Goal: Transaction & Acquisition: Purchase product/service

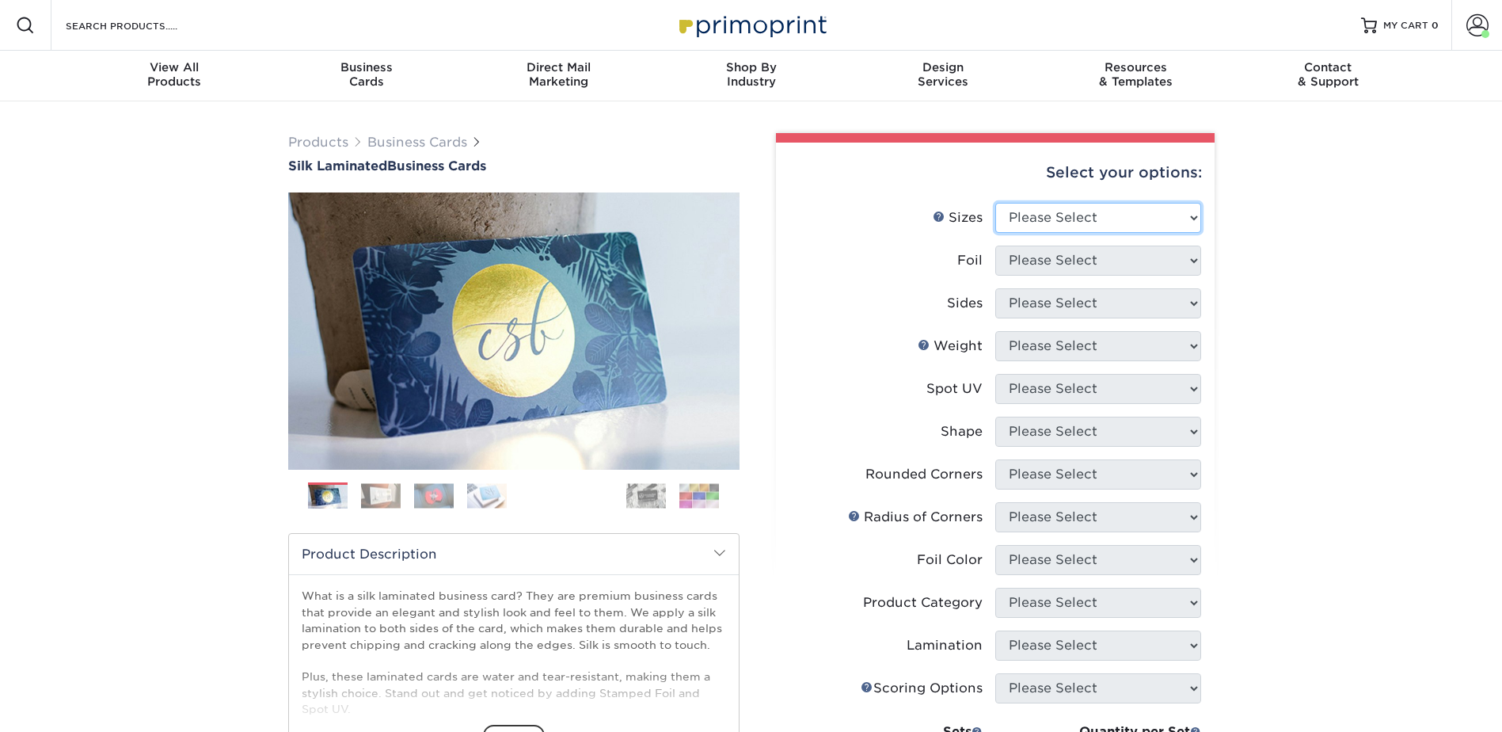
click at [1066, 212] on select "Please Select 1.5" x 3.5" - Mini 1.75" x 3.5" - Mini 2" x 2" - Square 2" x 3" -…" at bounding box center [1098, 218] width 206 height 30
select select "2.00x3.50"
click at [995, 203] on select "Please Select 1.5" x 3.5" - Mini 1.75" x 3.5" - Mini 2" x 2" - Square 2" x 3" -…" at bounding box center [1098, 218] width 206 height 30
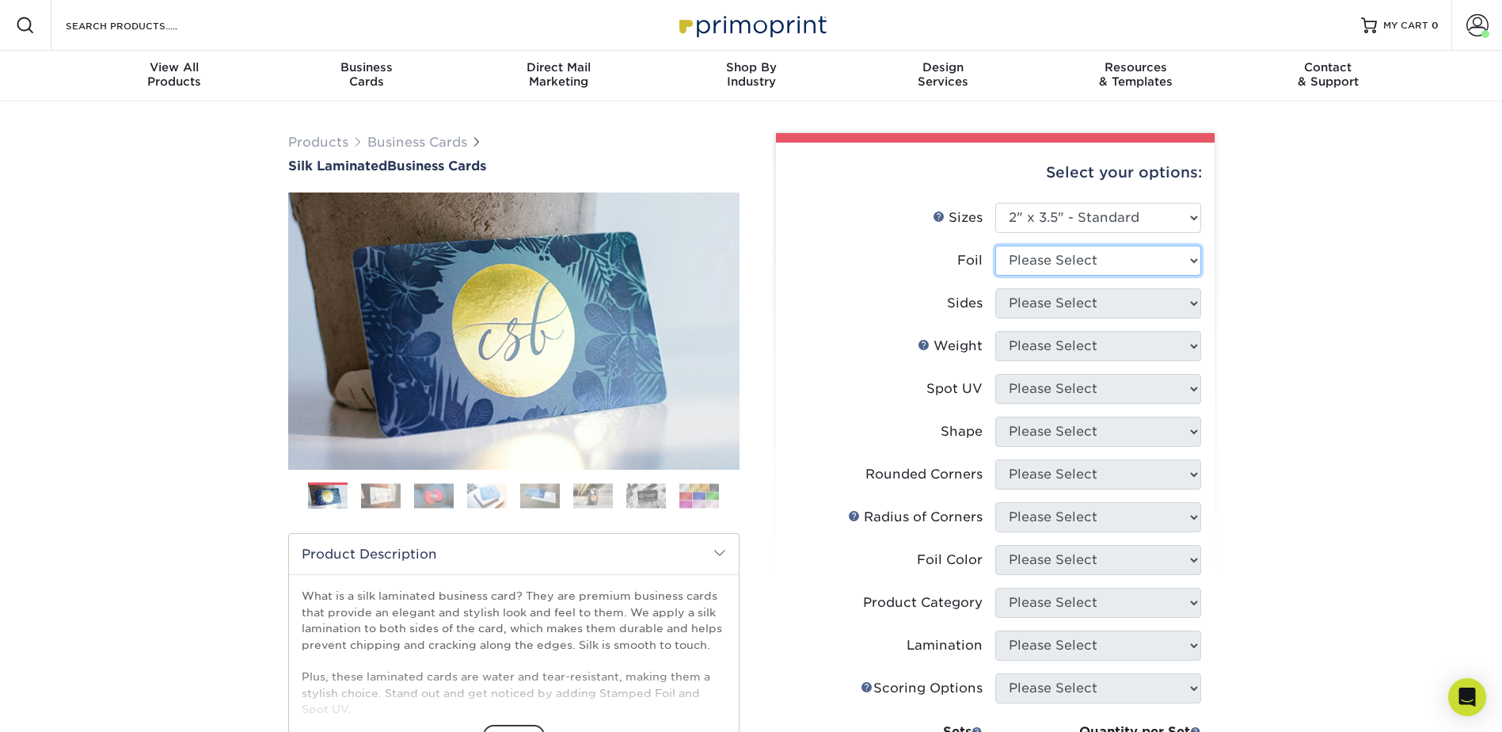
click at [1026, 261] on select "Please Select Yes No" at bounding box center [1098, 261] width 206 height 30
select select "0"
click at [995, 246] on select "Please Select Yes No" at bounding box center [1098, 261] width 206 height 30
drag, startPoint x: 1021, startPoint y: 304, endPoint x: 1025, endPoint y: 311, distance: 8.2
click at [1021, 304] on select "Please Select Print Both Sides Print Front Only" at bounding box center [1098, 303] width 206 height 30
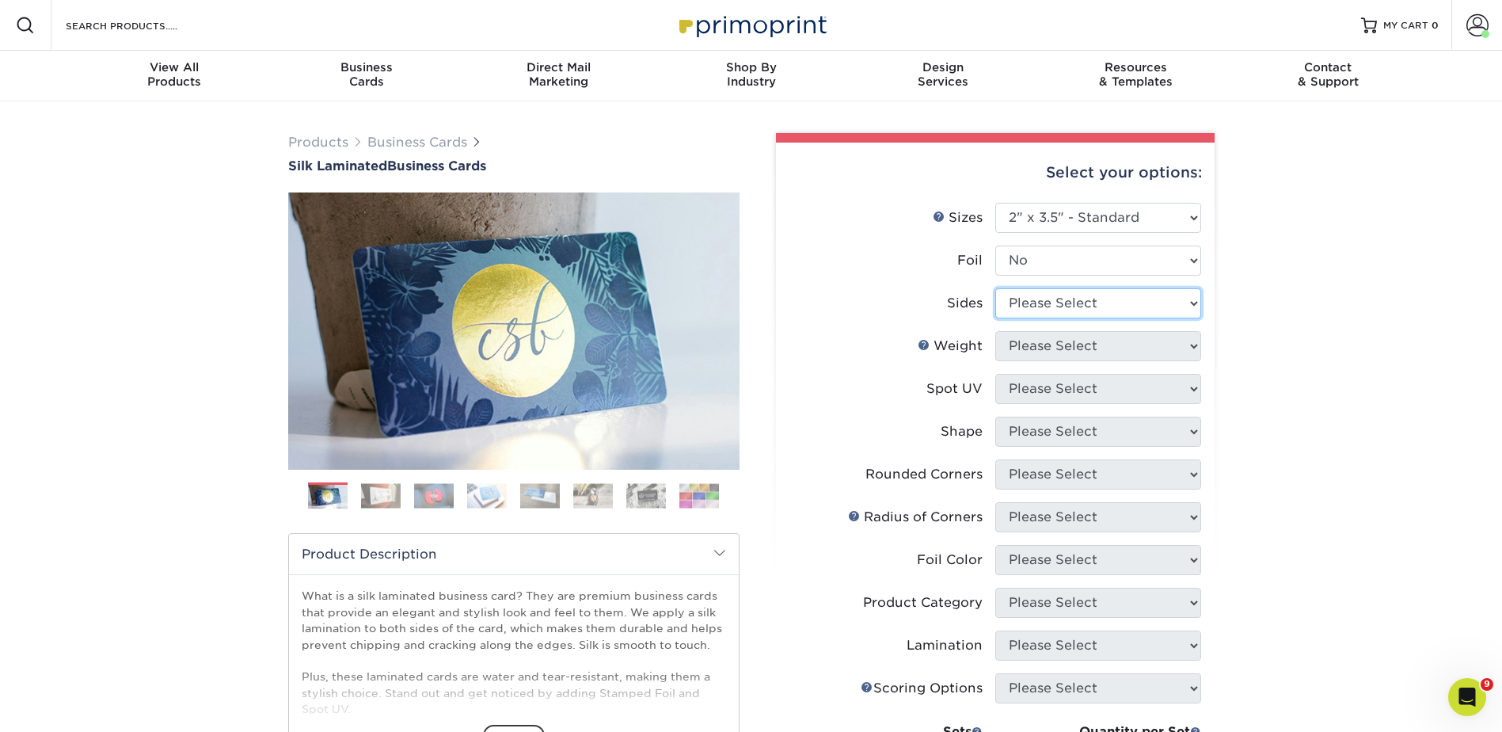
select select "13abbda7-1d64-4f25-8bb2-c179b224825d"
click at [995, 288] on select "Please Select Print Both Sides Print Front Only" at bounding box center [1098, 303] width 206 height 30
click at [1021, 333] on select "Please Select 16PT" at bounding box center [1098, 346] width 206 height 30
select select "16PT"
click at [995, 331] on select "Please Select 16PT" at bounding box center [1098, 346] width 206 height 30
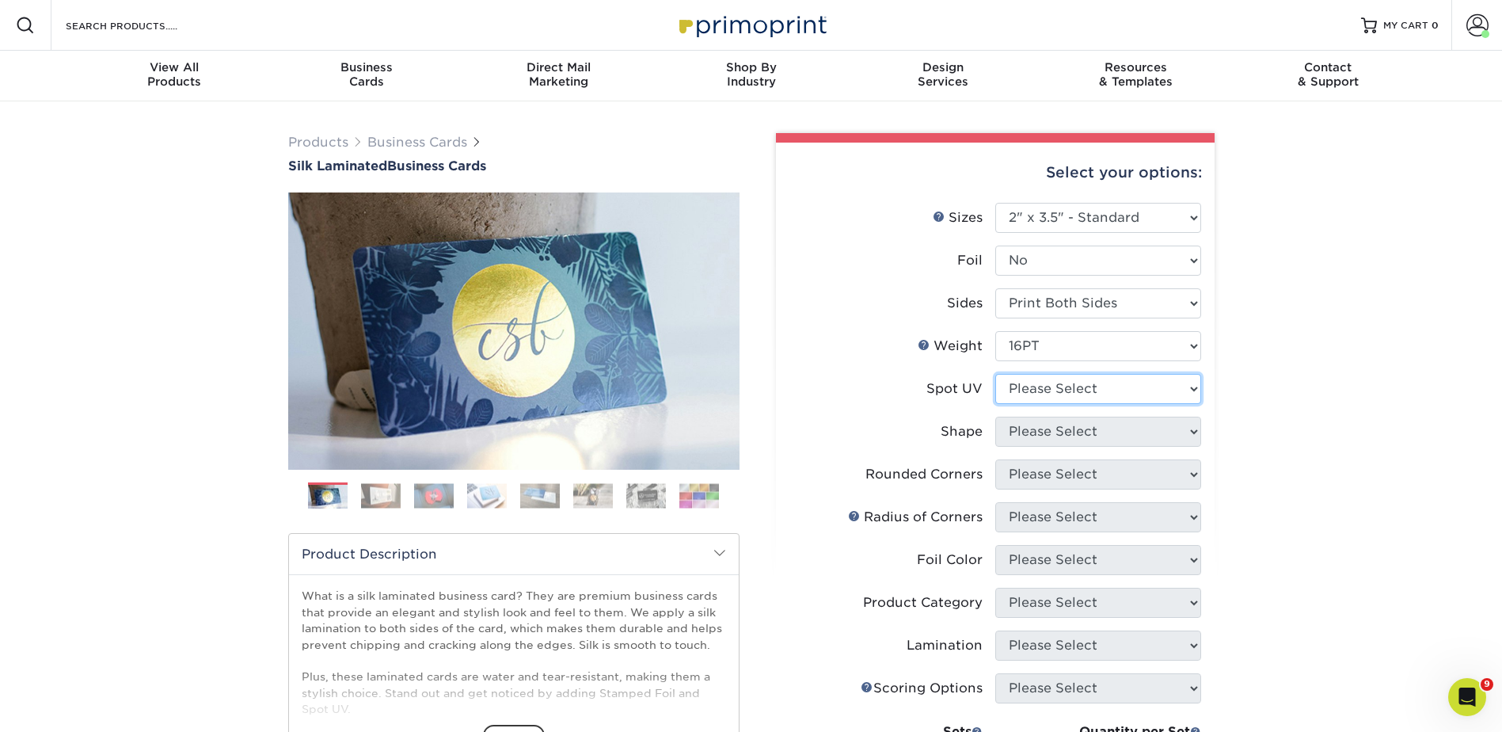
click at [1019, 383] on select "Please Select No Spot UV Front and Back (Both Sides) Front Only Back Only" at bounding box center [1098, 389] width 206 height 30
select select "3"
click at [995, 374] on select "Please Select No Spot UV Front and Back (Both Sides) Front Only Back Only" at bounding box center [1098, 389] width 206 height 30
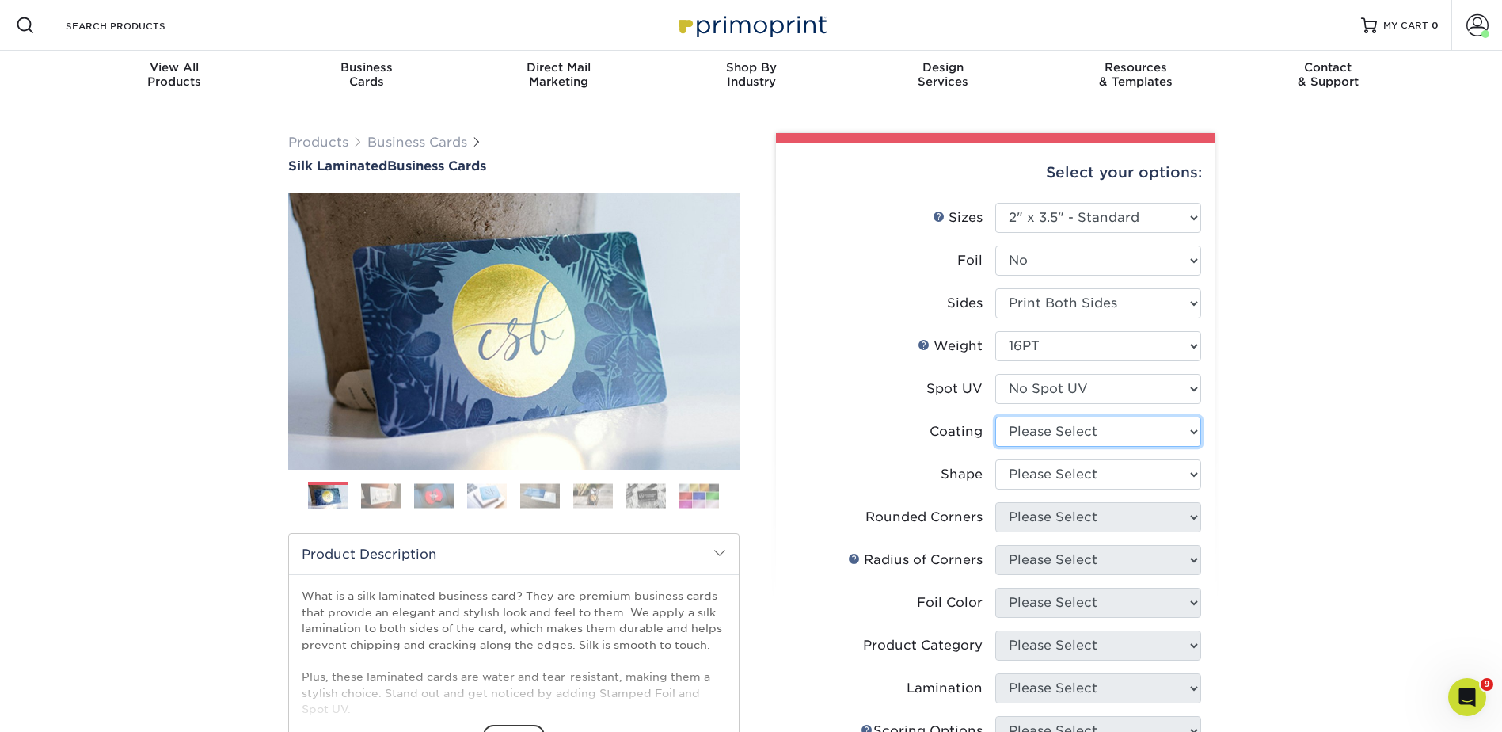
drag, startPoint x: 1030, startPoint y: 433, endPoint x: 1029, endPoint y: 443, distance: 9.5
click at [1030, 433] on select at bounding box center [1098, 432] width 206 height 30
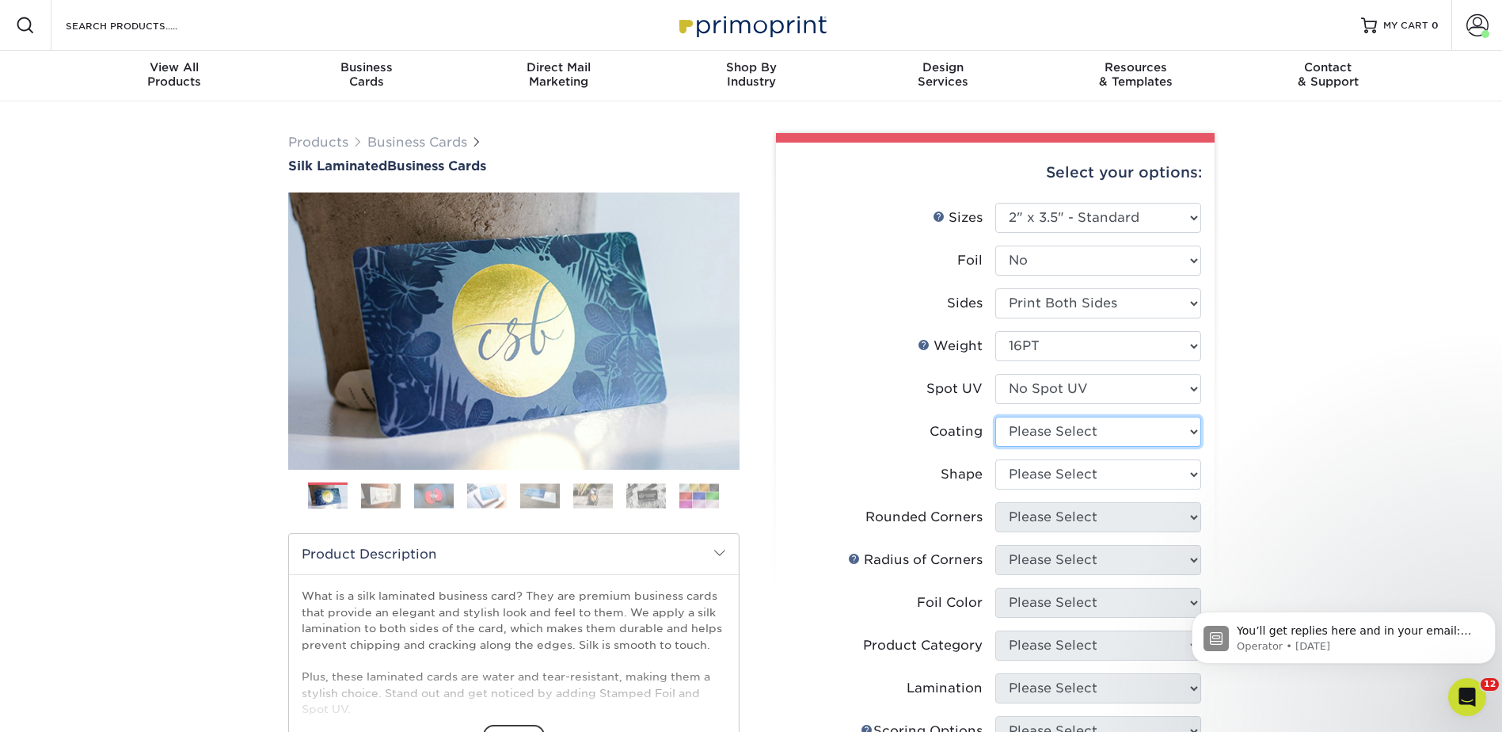
select select "3e7618de-abca-4bda-9f97-8b9129e913d8"
click at [995, 417] on select at bounding box center [1098, 432] width 206 height 30
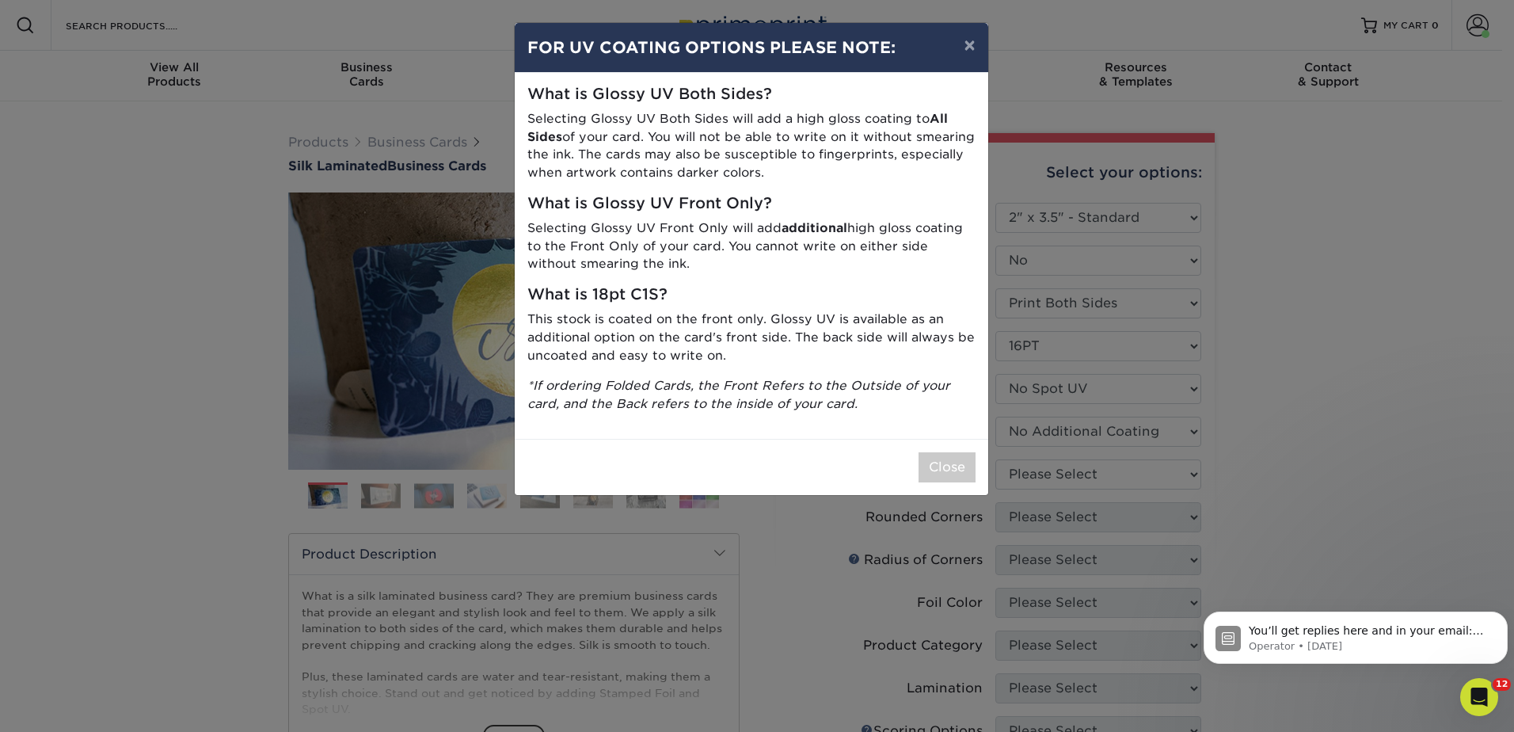
click at [1030, 481] on div "× FOR UV COATING OPTIONS PLEASE NOTE: What is Glossy UV Both Sides? Selecting G…" at bounding box center [757, 366] width 1514 height 732
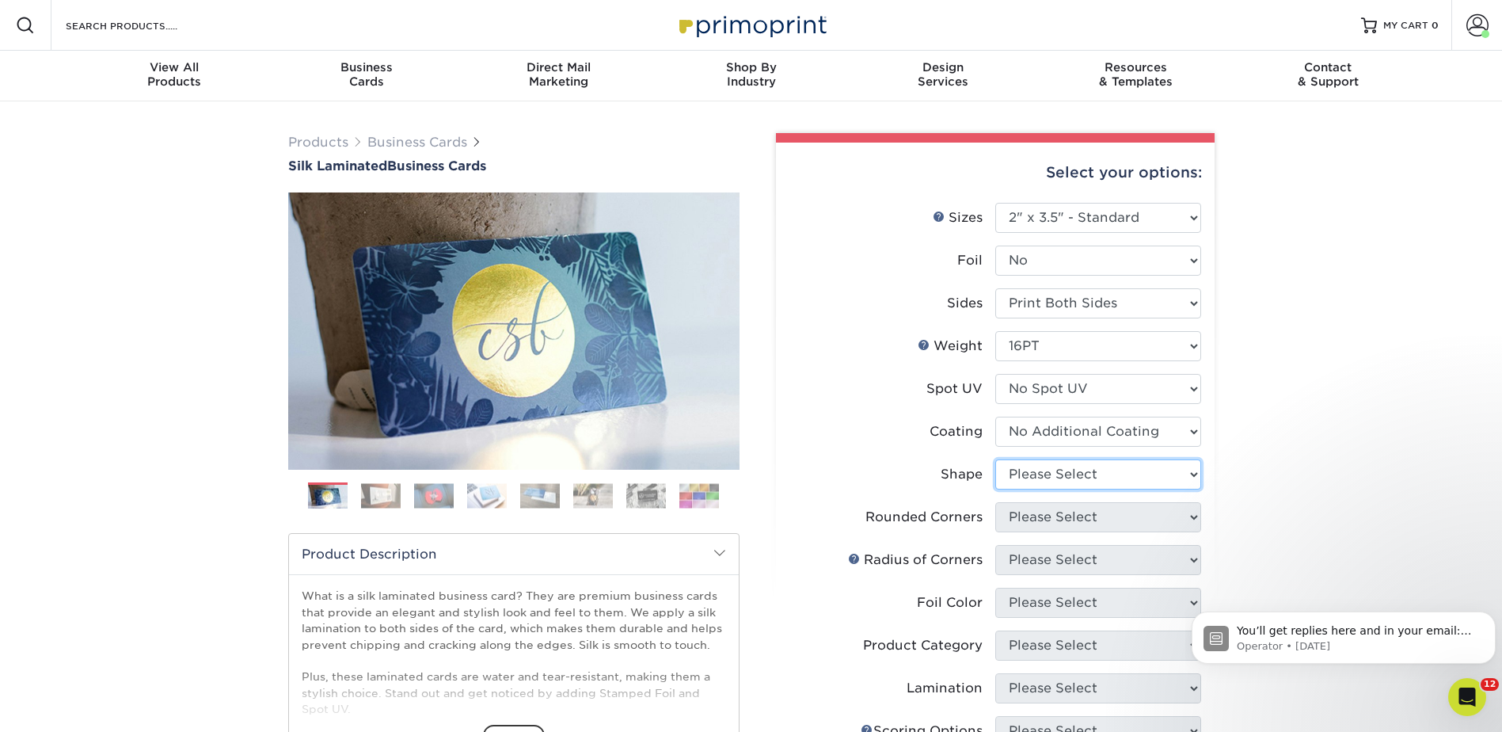
drag, startPoint x: 999, startPoint y: 470, endPoint x: 1034, endPoint y: 481, distance: 37.3
click at [999, 470] on select "Please Select Standard Oval" at bounding box center [1098, 474] width 206 height 30
select select "standard"
click at [995, 459] on select "Please Select Standard Oval" at bounding box center [1098, 474] width 206 height 30
drag, startPoint x: 1044, startPoint y: 512, endPoint x: 1050, endPoint y: 528, distance: 17.1
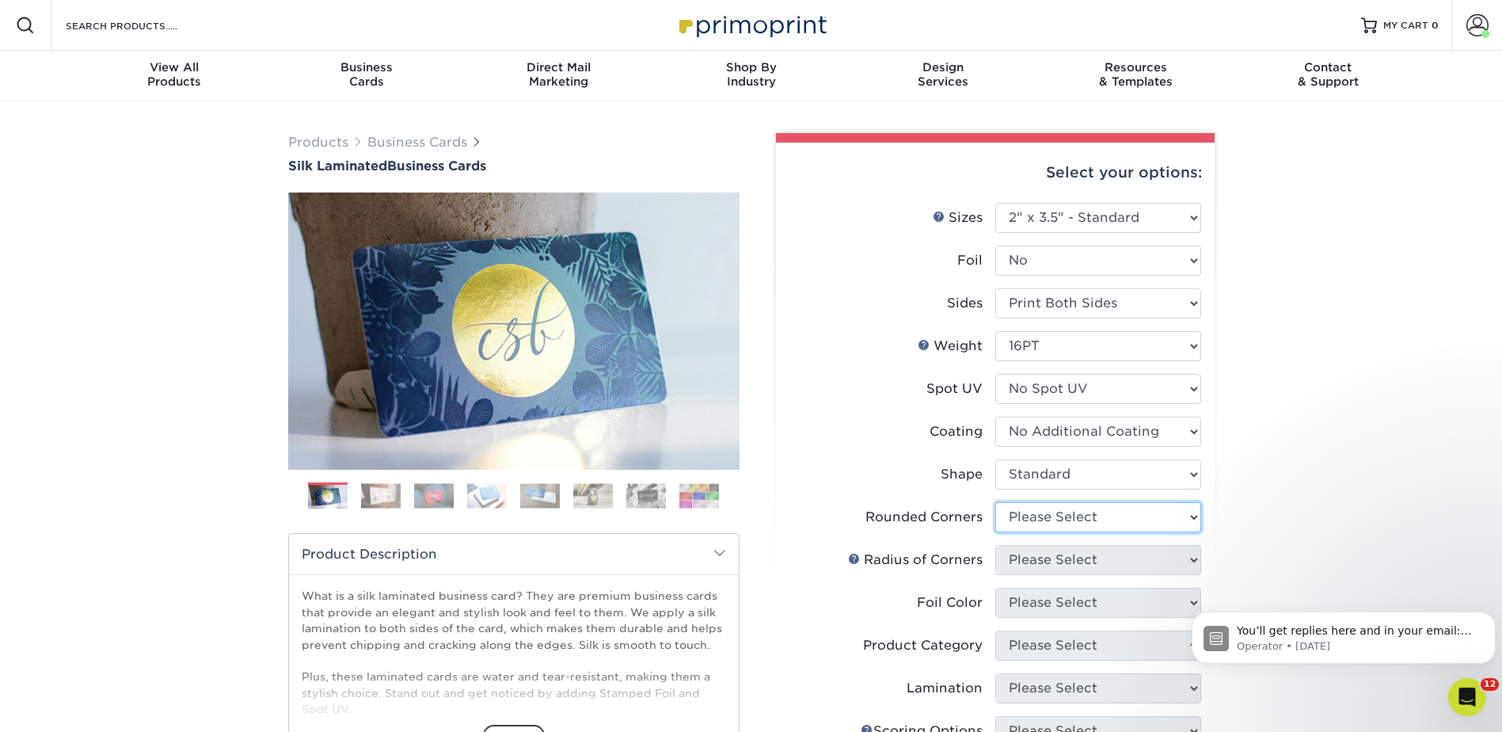
click at [1044, 512] on select "Please Select Yes - Round 2 Corners Yes - Round 4 Corners No" at bounding box center [1098, 517] width 206 height 30
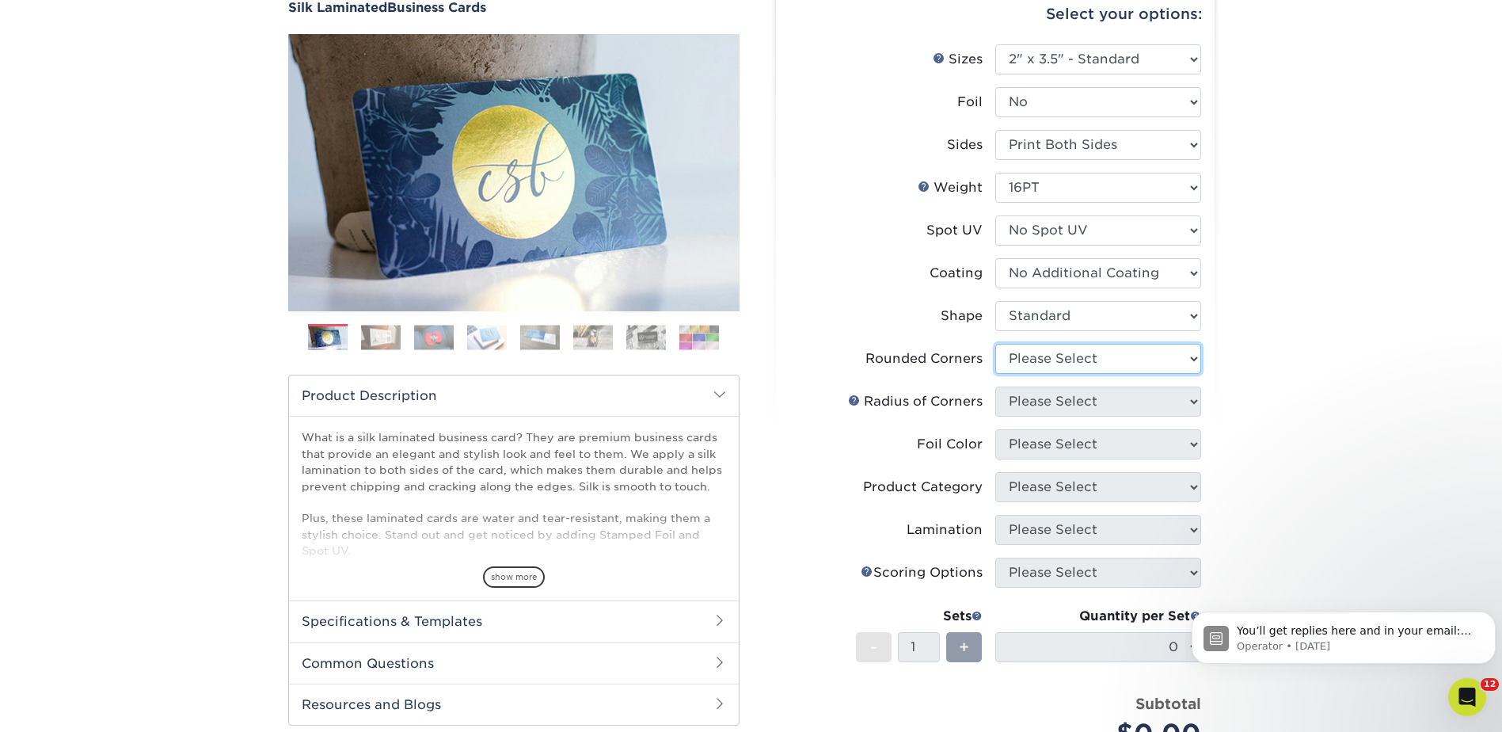
scroll to position [238, 0]
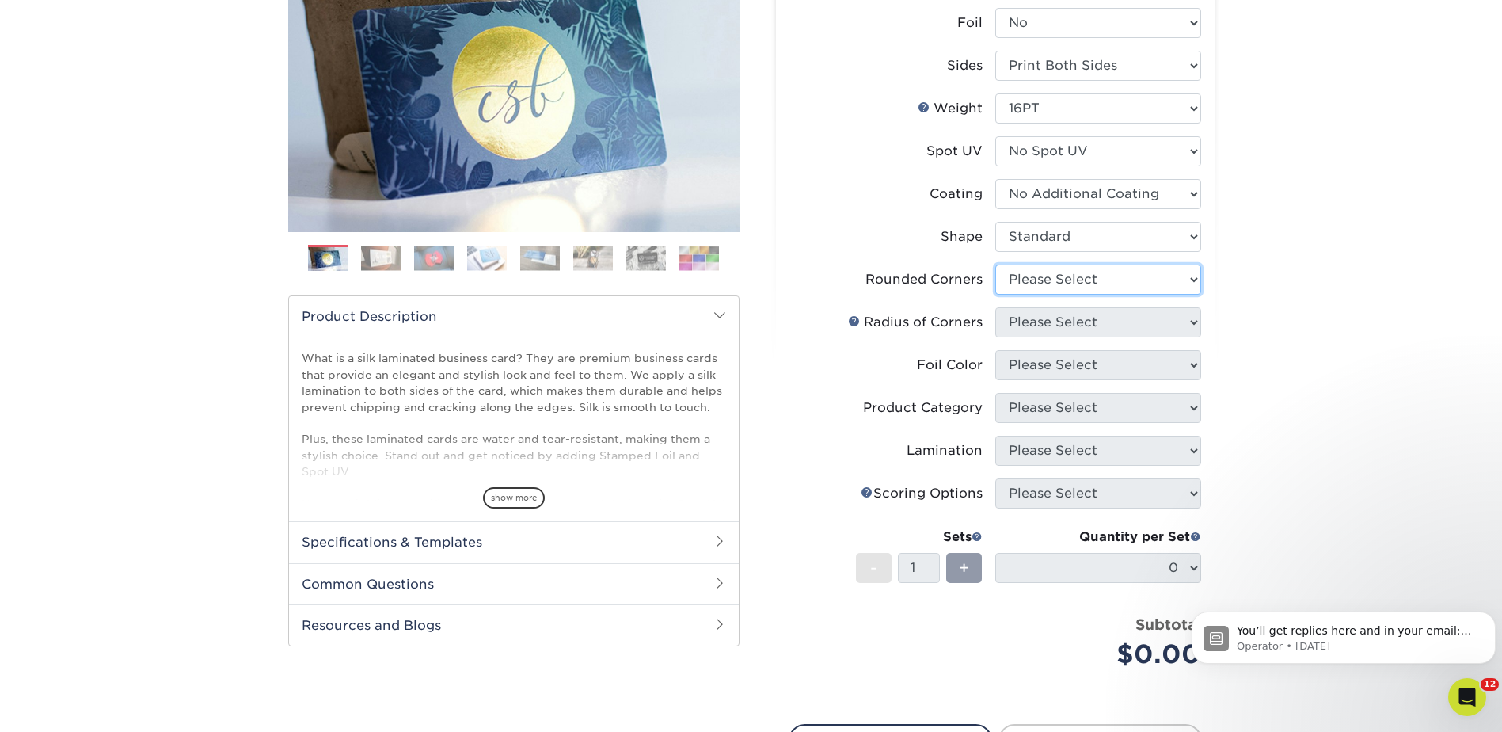
click at [1040, 284] on select "Please Select Yes - Round 2 Corners Yes - Round 4 Corners No" at bounding box center [1098, 280] width 206 height 30
select select "0"
click at [995, 265] on select "Please Select Yes - Round 2 Corners Yes - Round 4 Corners No" at bounding box center [1098, 280] width 206 height 30
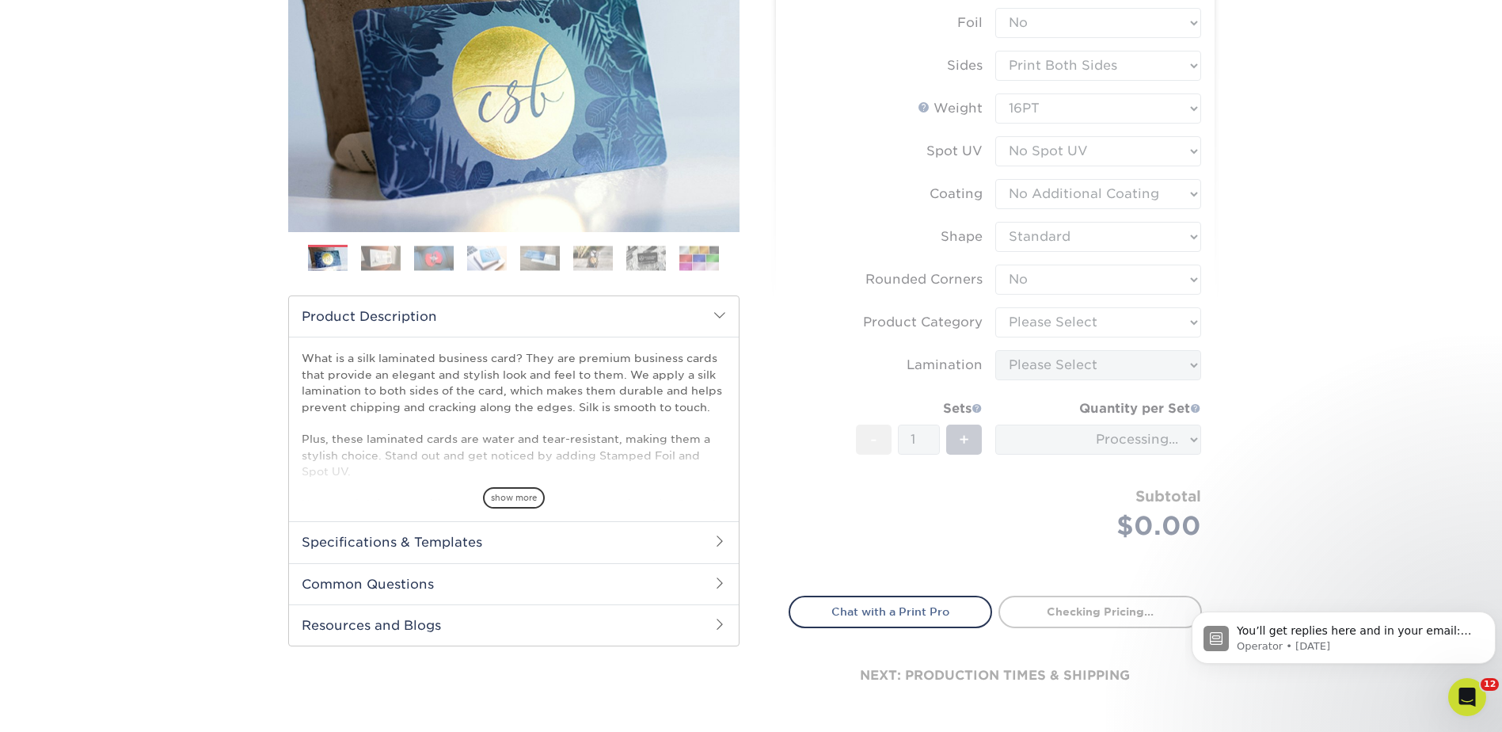
click at [1030, 322] on form "Sizes Help Sizes Please Select 1.5" x 3.5" - Mini 1.75" x 3.5" - Mini 2" x 2" -…" at bounding box center [995, 271] width 413 height 612
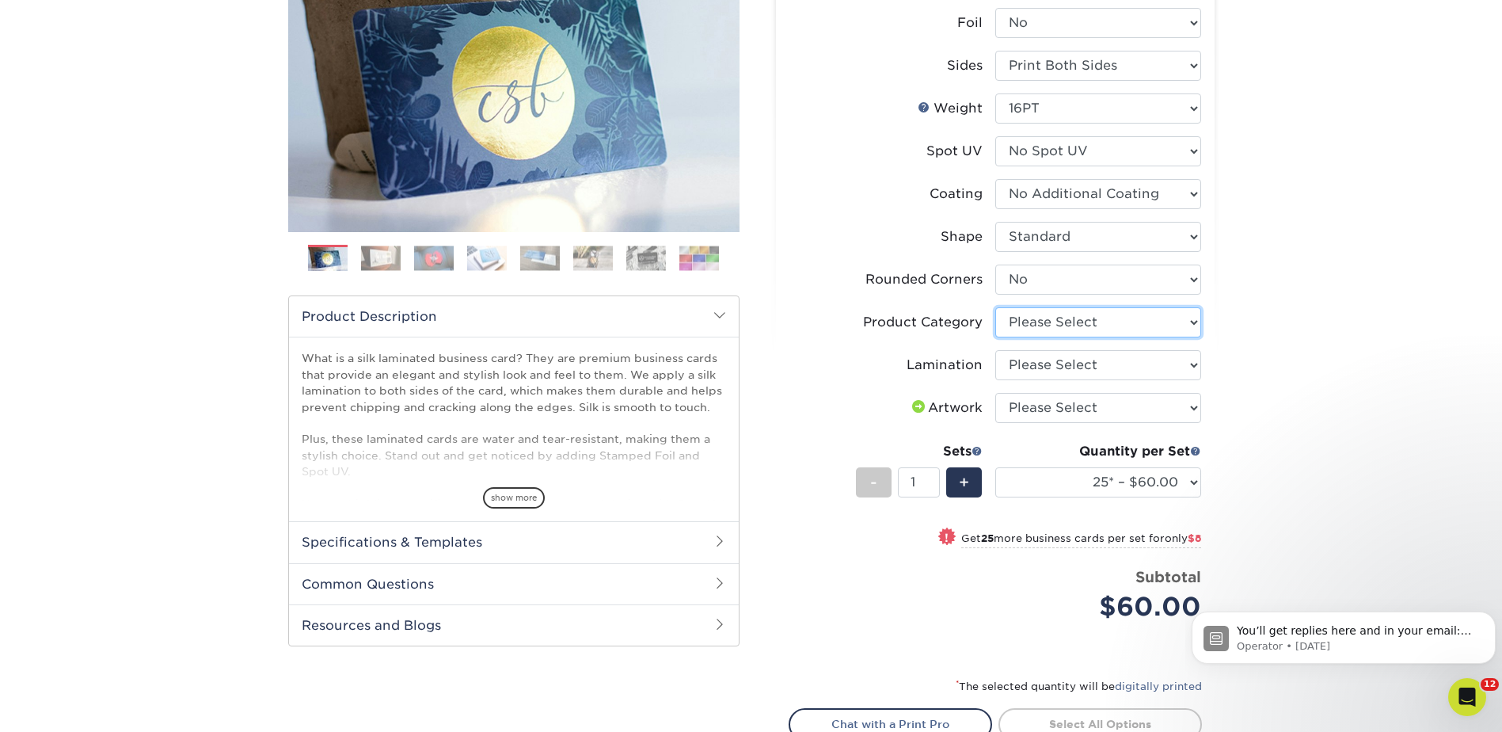
click at [1034, 317] on select "Please Select Business Cards" at bounding box center [1098, 322] width 206 height 30
select select "3b5148f1-0588-4f88-a218-97bcfdce65c1"
click at [995, 307] on select "Please Select Business Cards" at bounding box center [1098, 322] width 206 height 30
click at [1033, 360] on select "Please Select Silk" at bounding box center [1098, 365] width 206 height 30
select select "ccacb42f-45f7-42d3-bbd3-7c8421cf37f0"
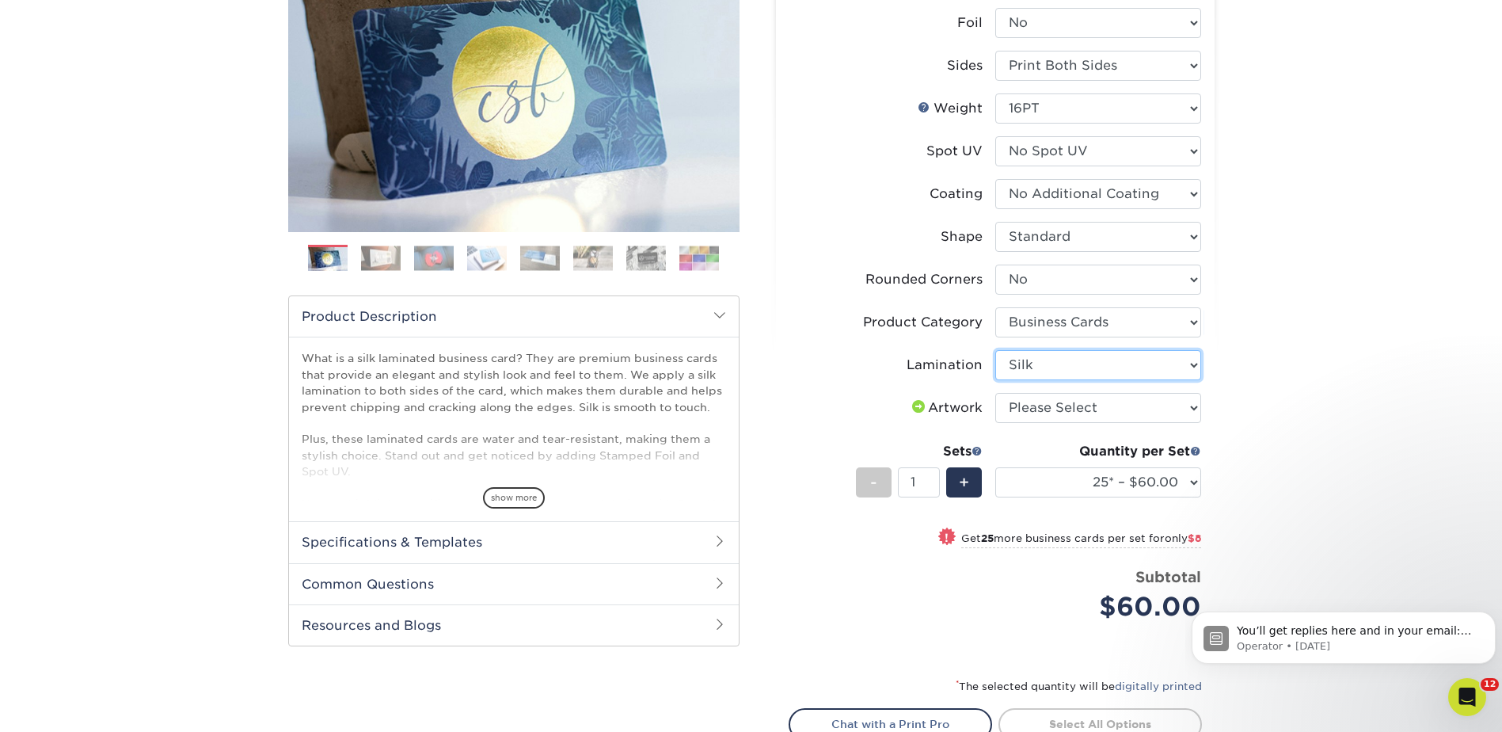
click at [995, 350] on select "Please Select Silk" at bounding box center [1098, 365] width 206 height 30
click at [1046, 399] on select "Please Select I will upload files I need a design - $100" at bounding box center [1098, 408] width 206 height 30
select select "upload"
click at [995, 393] on select "Please Select I will upload files I need a design - $100" at bounding box center [1098, 408] width 206 height 30
click at [1058, 494] on select "25* – $60.00 50* – $68.00 75* – $76.00 100* – $84.00 250* – $92.00 500 – $96.00…" at bounding box center [1098, 482] width 206 height 30
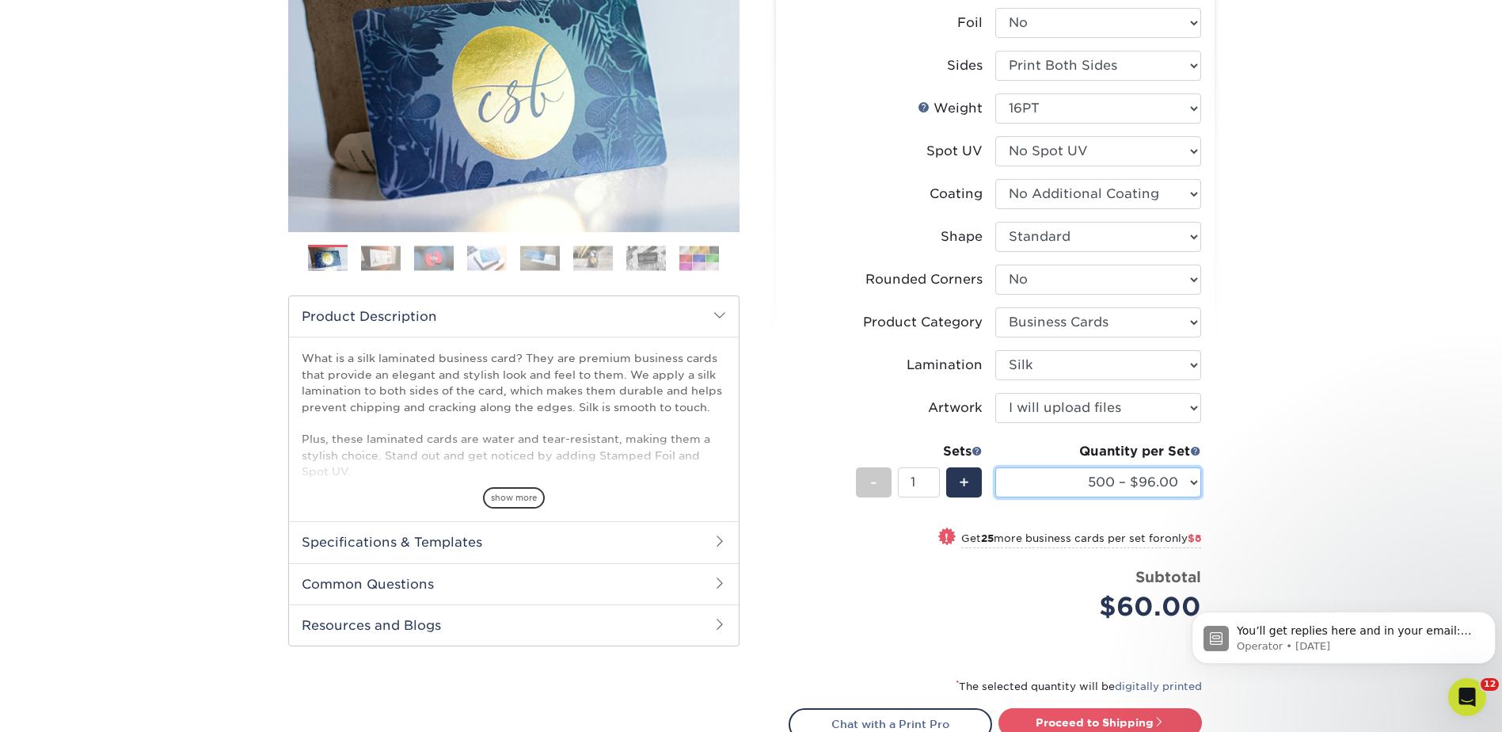
click at [995, 467] on select "25* – $60.00 50* – $68.00 75* – $76.00 100* – $84.00 250* – $92.00 500 – $96.00…" at bounding box center [1098, 482] width 206 height 30
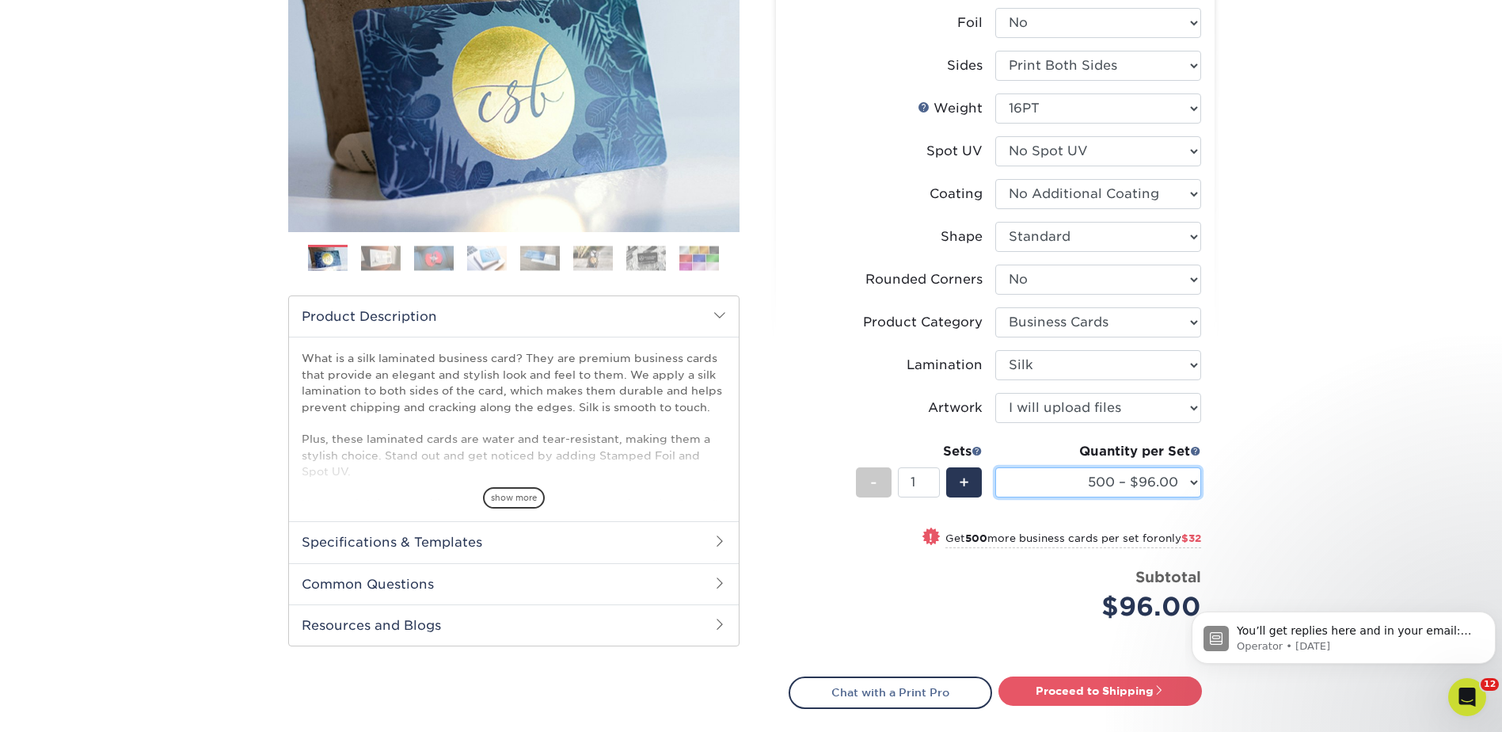
click at [1063, 471] on select "25* – $60.00 50* – $68.00 75* – $76.00 100* – $84.00 250* – $92.00 500 – $96.00…" at bounding box center [1098, 482] width 206 height 30
select select "1000 – $128.00"
click at [995, 467] on select "25* – $60.00 50* – $68.00 75* – $76.00 100* – $84.00 250* – $92.00 500 – $96.00…" at bounding box center [1098, 482] width 206 height 30
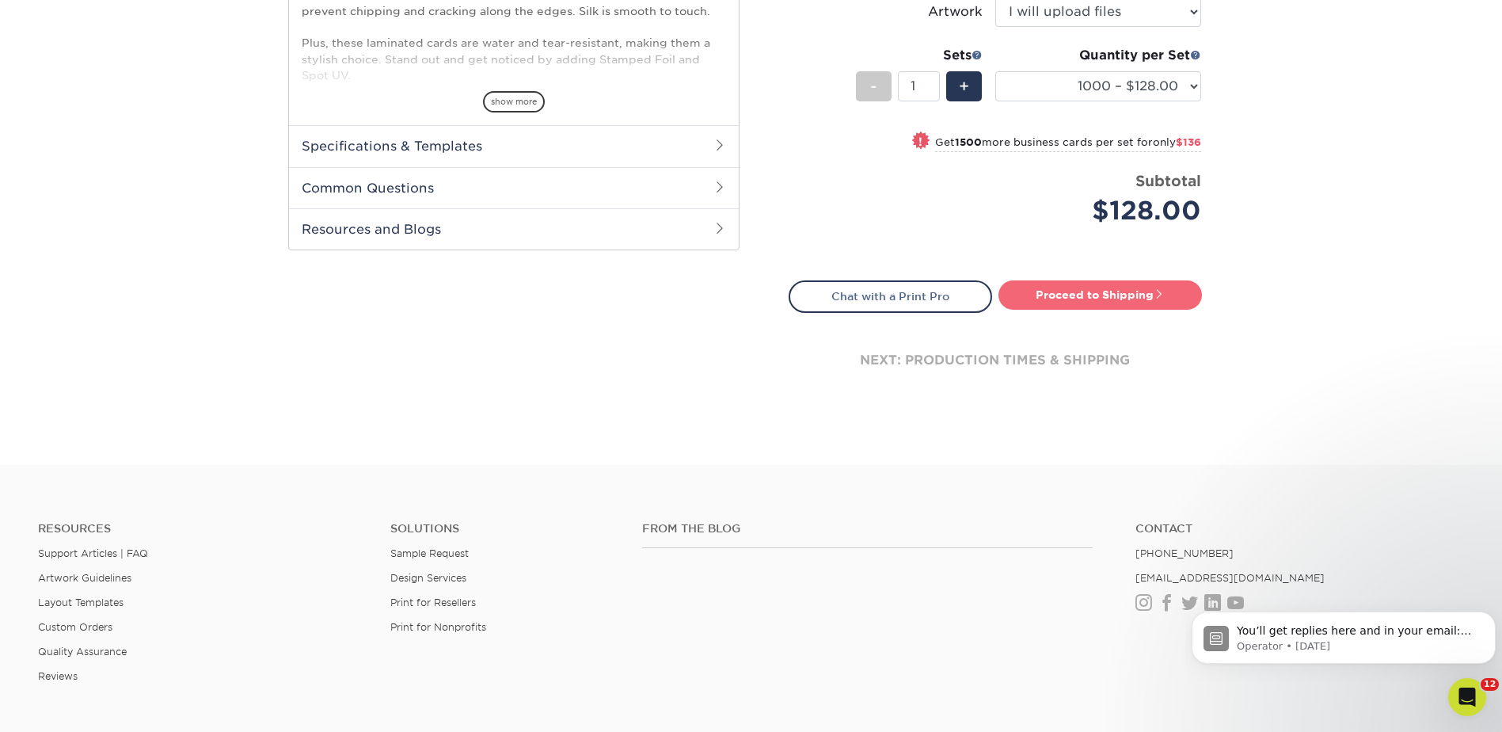
click at [1080, 295] on link "Proceed to Shipping" at bounding box center [1101, 294] width 204 height 29
type input "Set 1"
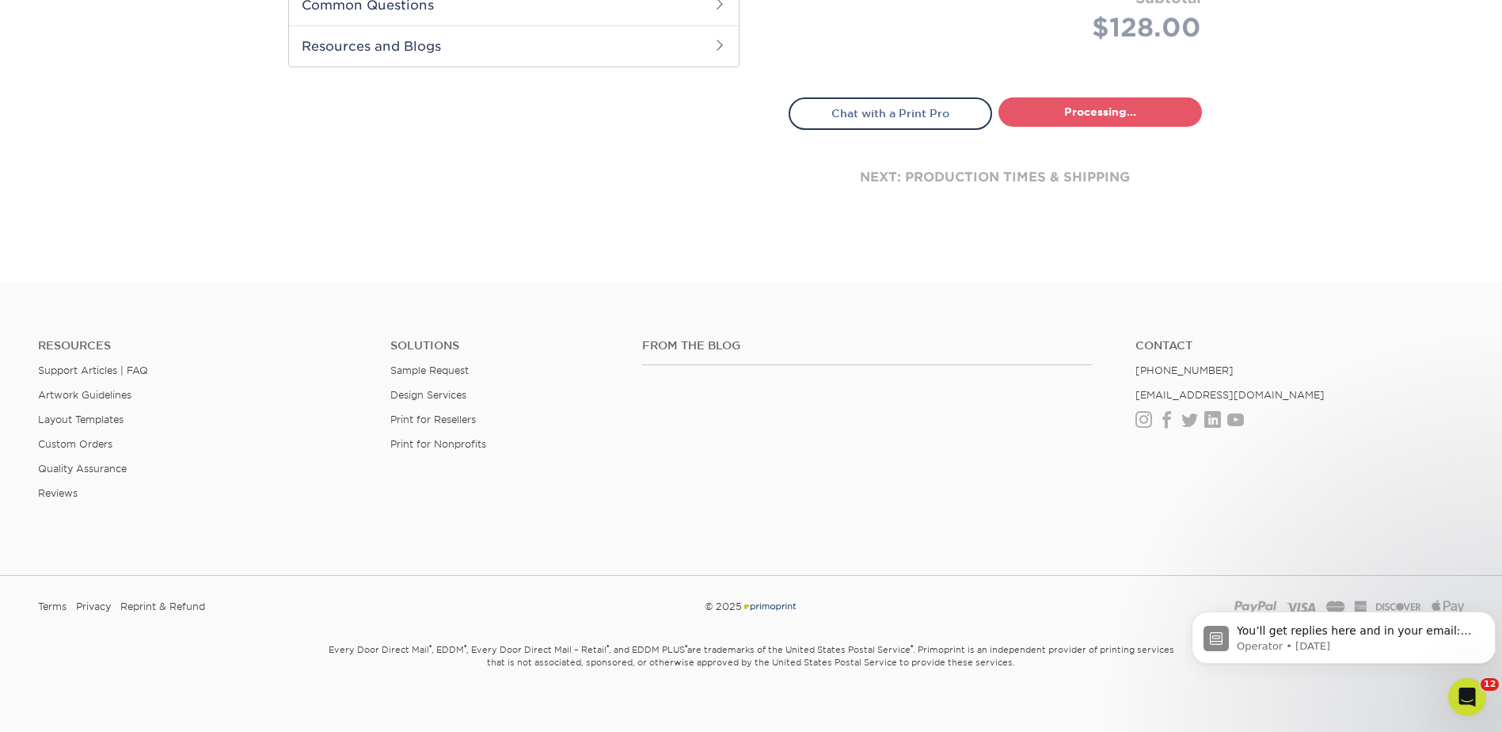
select select "cb0105d6-89c4-49d0-a7da-6075946ad4a6"
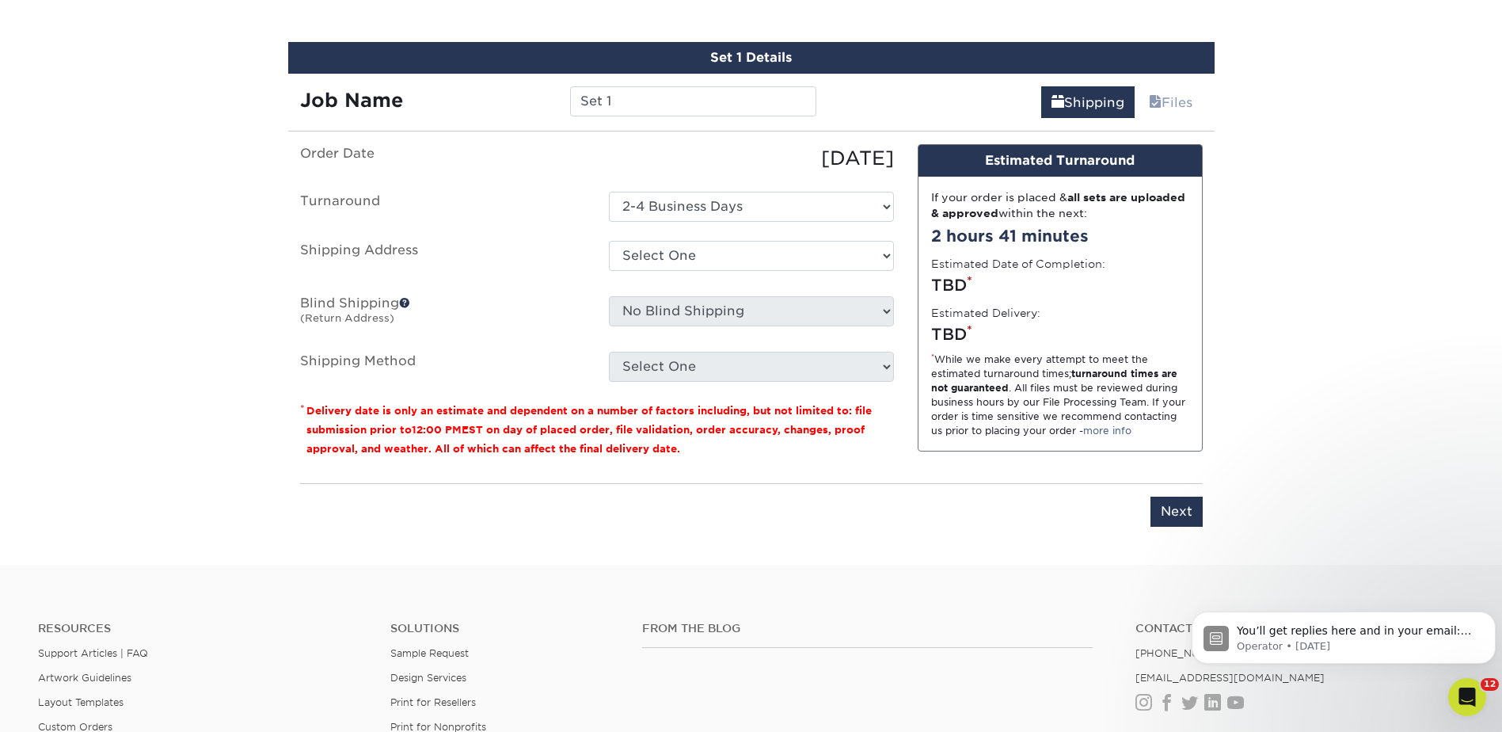
scroll to position [957, 0]
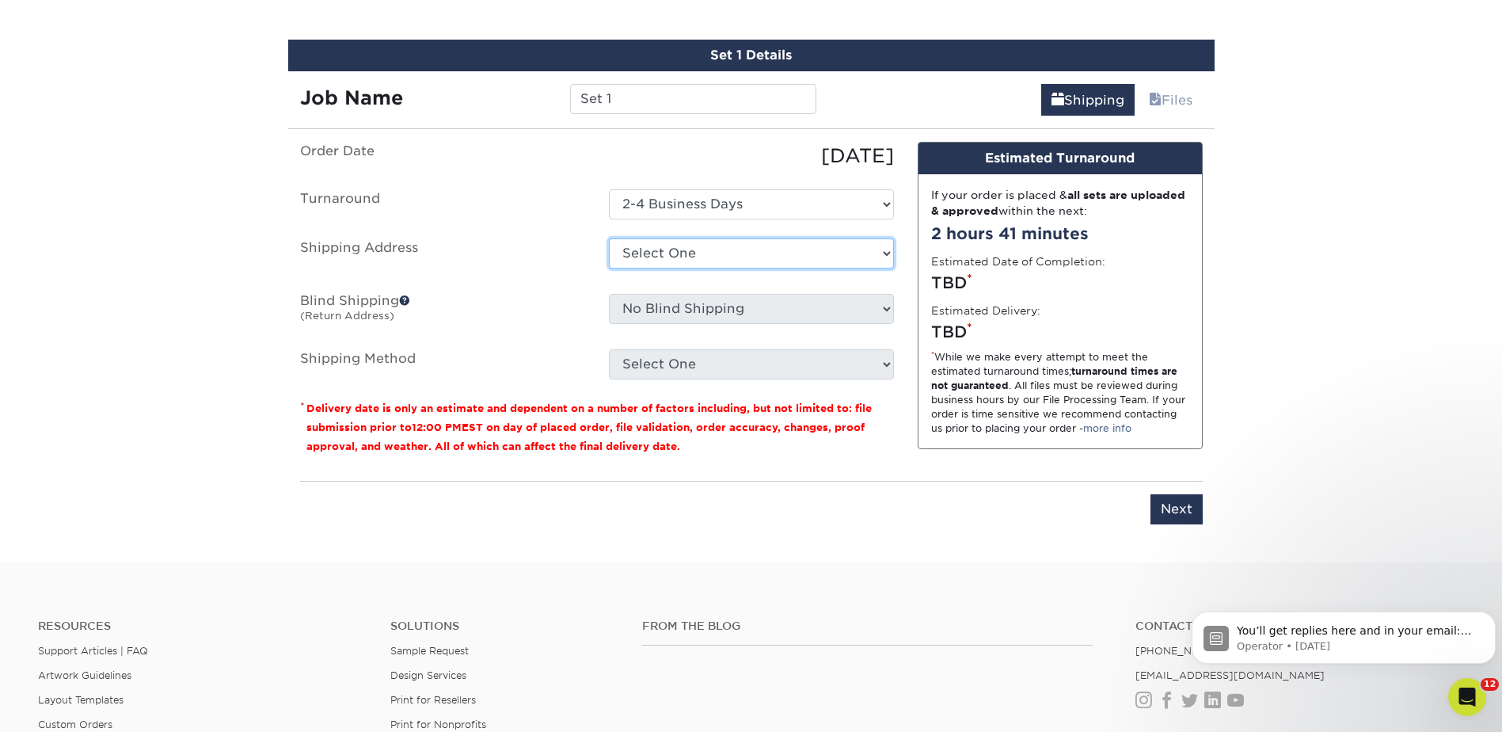
click at [664, 244] on select "Select One [GEOGRAPHIC_DATA] [GEOGRAPHIC_DATA] - fake [GEOGRAPHIC_DATA] [GEOGRA…" at bounding box center [751, 253] width 285 height 30
